Goal: Task Accomplishment & Management: Complete application form

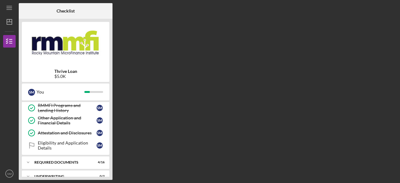
scroll to position [54, 0]
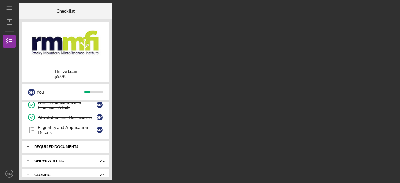
click at [48, 148] on div "Icon/Expander REQUIRED DOCUMENTS 4 / 16" at bounding box center [66, 146] width 88 height 13
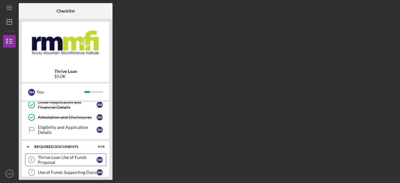
click at [41, 159] on div "Thrive Loan Use of Funds Proposal" at bounding box center [67, 160] width 59 height 10
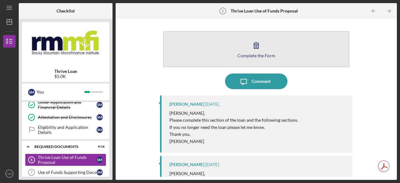
click at [203, 53] on button "Complete the Form Form" at bounding box center [256, 49] width 186 height 36
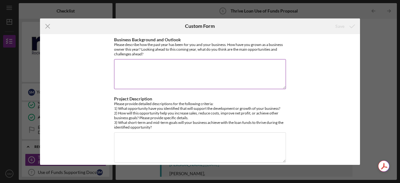
click at [145, 66] on textarea "Business Background and Outlook" at bounding box center [200, 74] width 172 height 30
paste textarea "In early 2025, I launched Elite Caregivers LLC. We registered the business, est…"
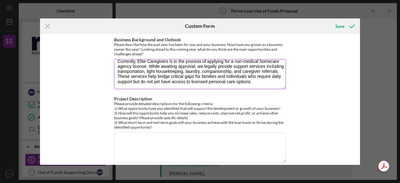
scroll to position [41, 0]
click at [117, 84] on textarea "In early 2025, I launched Elite Caregivers LLC. We registered the business, est…" at bounding box center [200, 74] width 172 height 30
paste textarea "The establishment and growth of Elite Caregivers align with a pivotal moment in…"
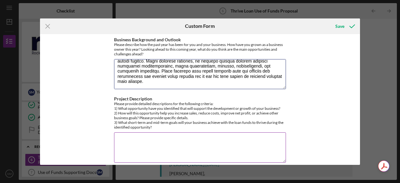
scroll to position [86, 0]
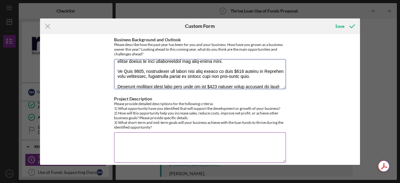
type textarea "In early 2025, I launched Elite Caregivers LLC. We registered the business, est…"
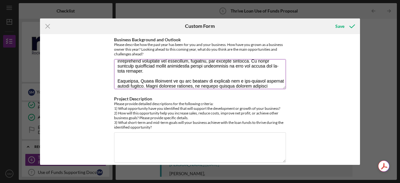
scroll to position [0, 0]
